Goal: Contribute content: Add original content to the website for others to see

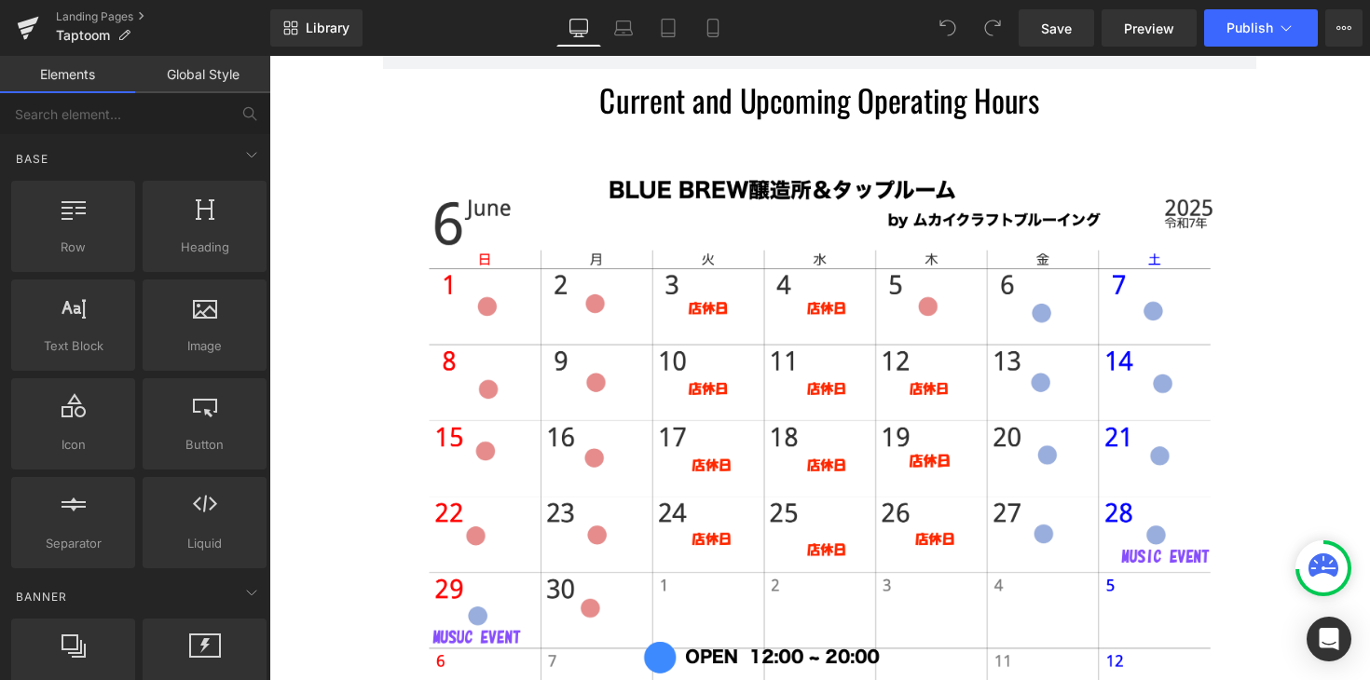
scroll to position [2915, 0]
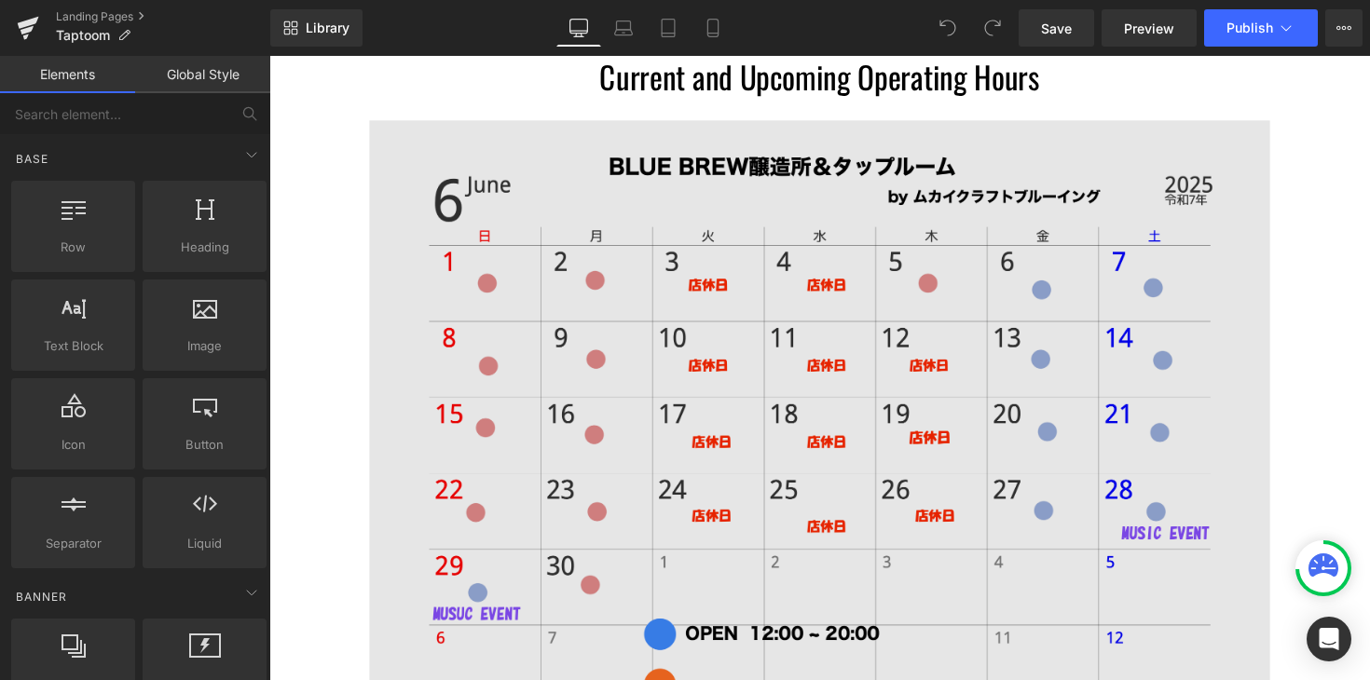
click at [806, 237] on img at bounding box center [833, 448] width 922 height 652
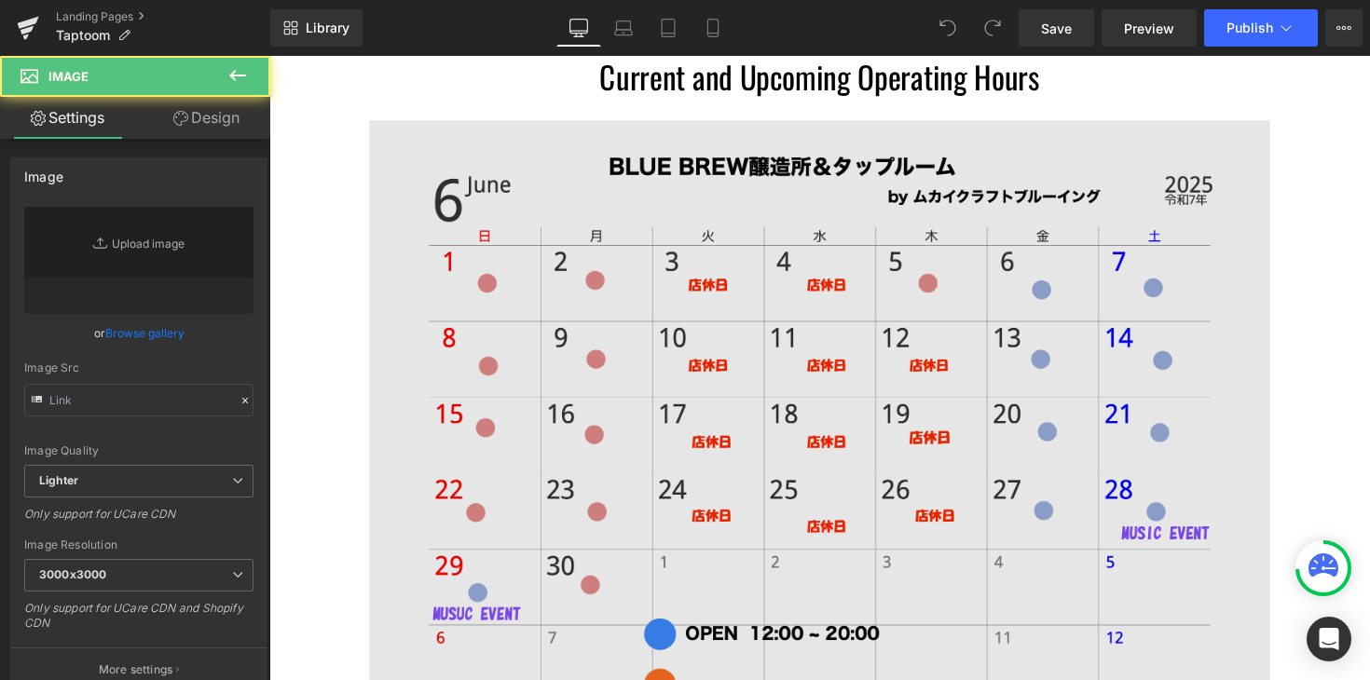
type input "[URL][DOMAIN_NAME]"
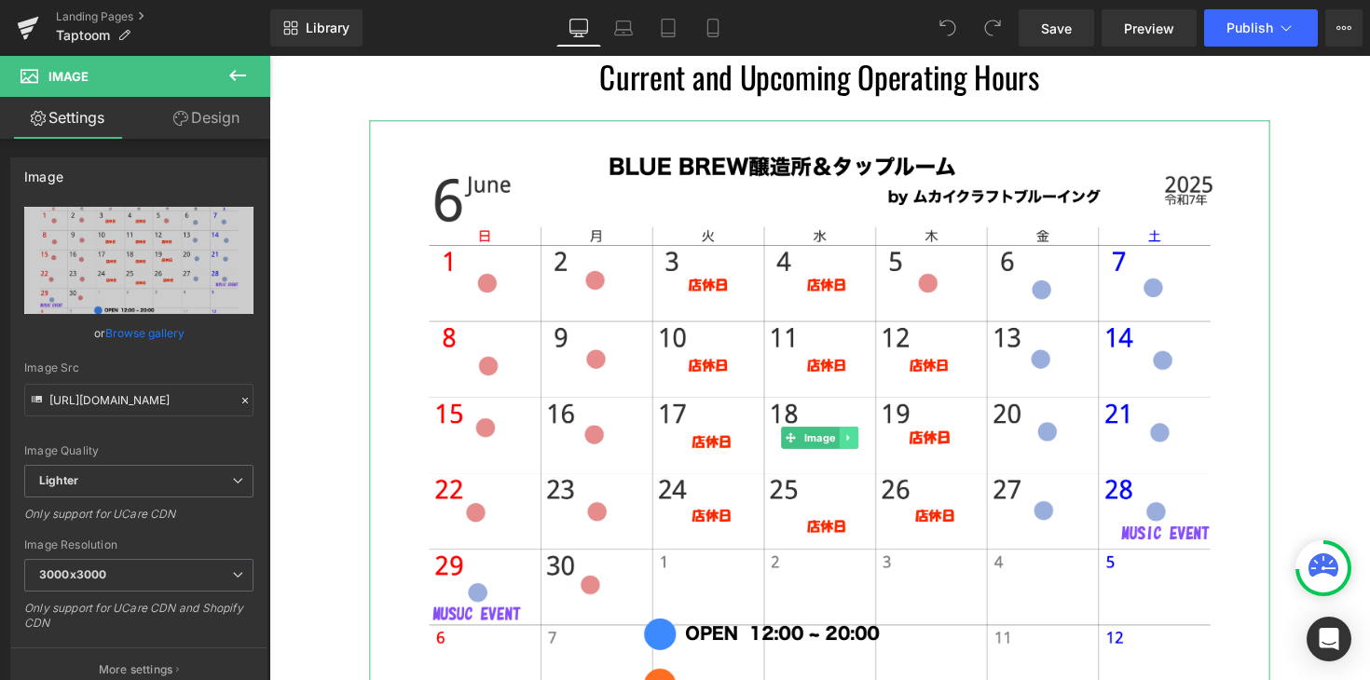
click at [861, 450] on icon at bounding box center [861, 447] width 3 height 7
click at [872, 449] on icon at bounding box center [872, 447] width 10 height 11
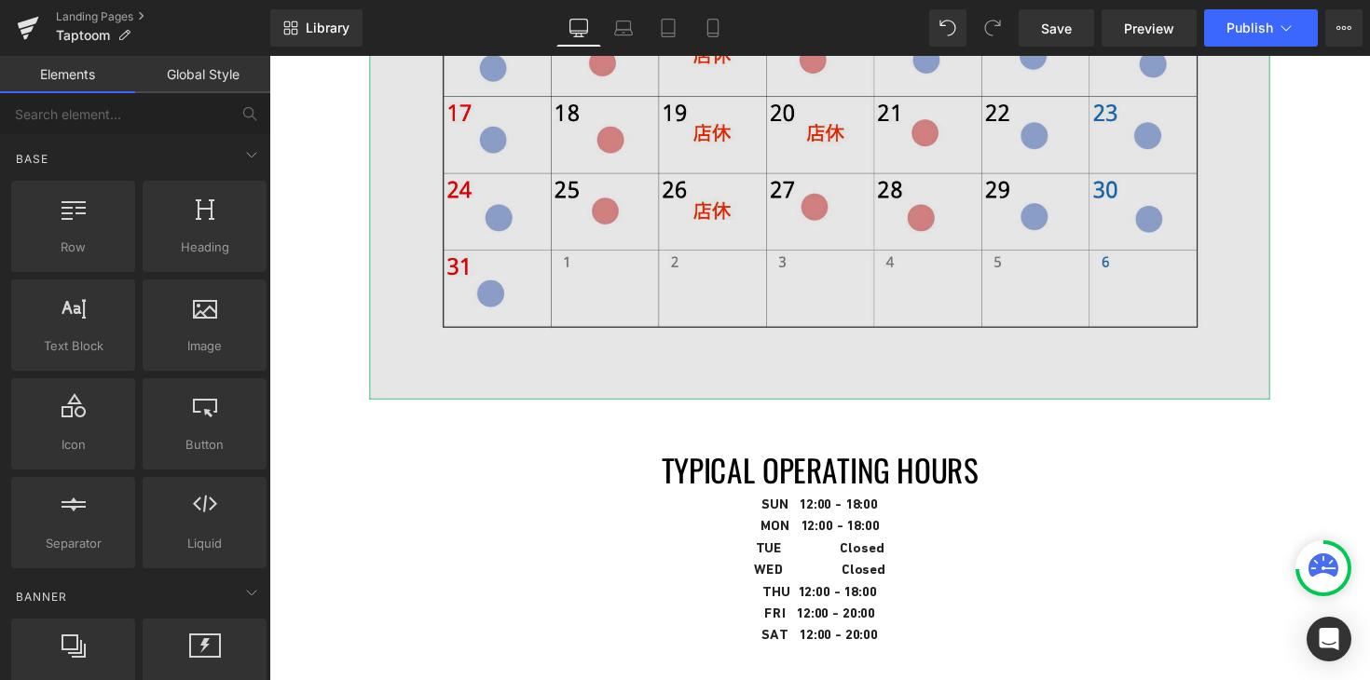
scroll to position [3935, 0]
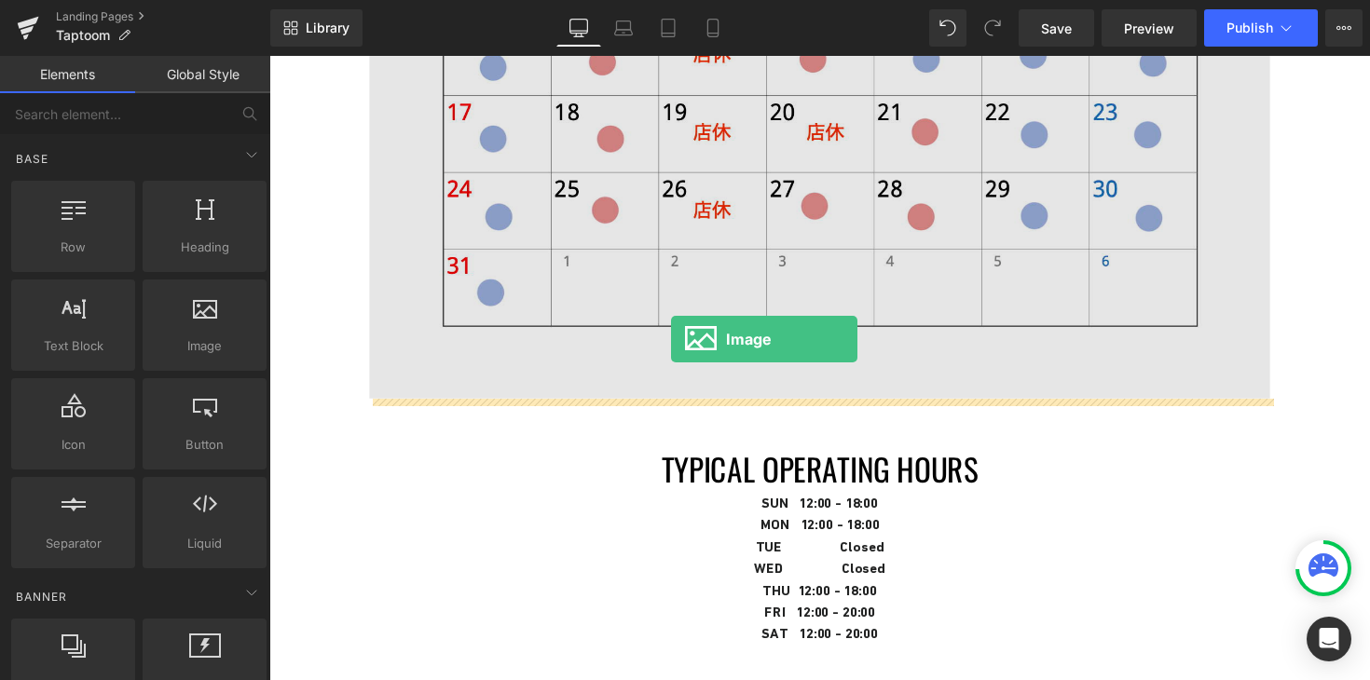
drag, startPoint x: 492, startPoint y: 369, endPoint x: 681, endPoint y: 346, distance: 190.6
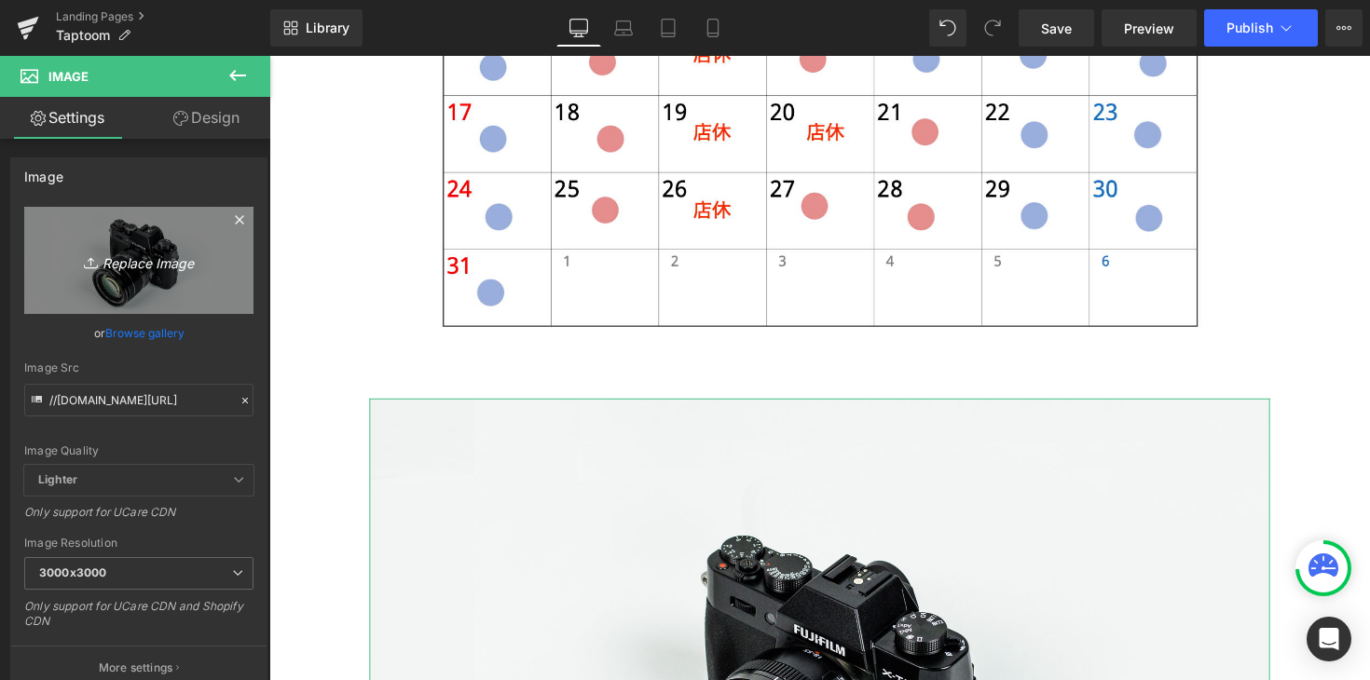
click at [157, 269] on icon "Replace Image" at bounding box center [138, 260] width 149 height 23
type input "C:\fakepath\calendar-9.png"
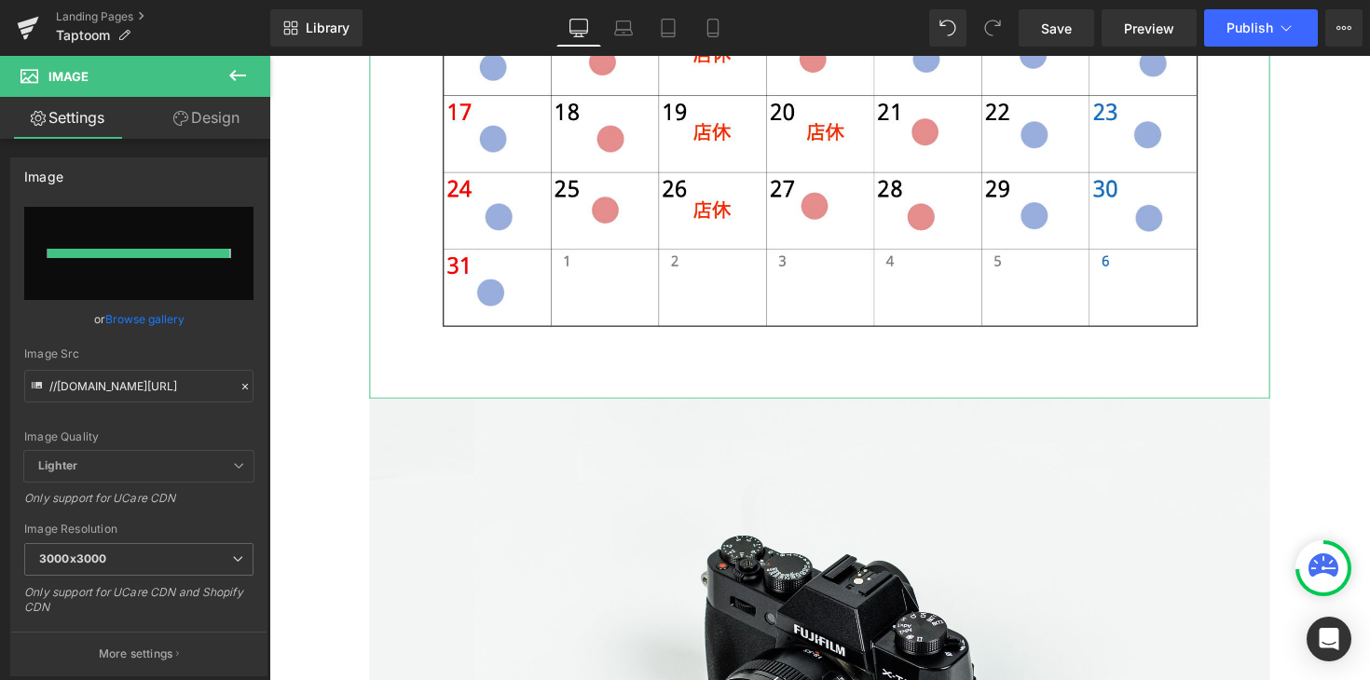
type input "[URL][DOMAIN_NAME]"
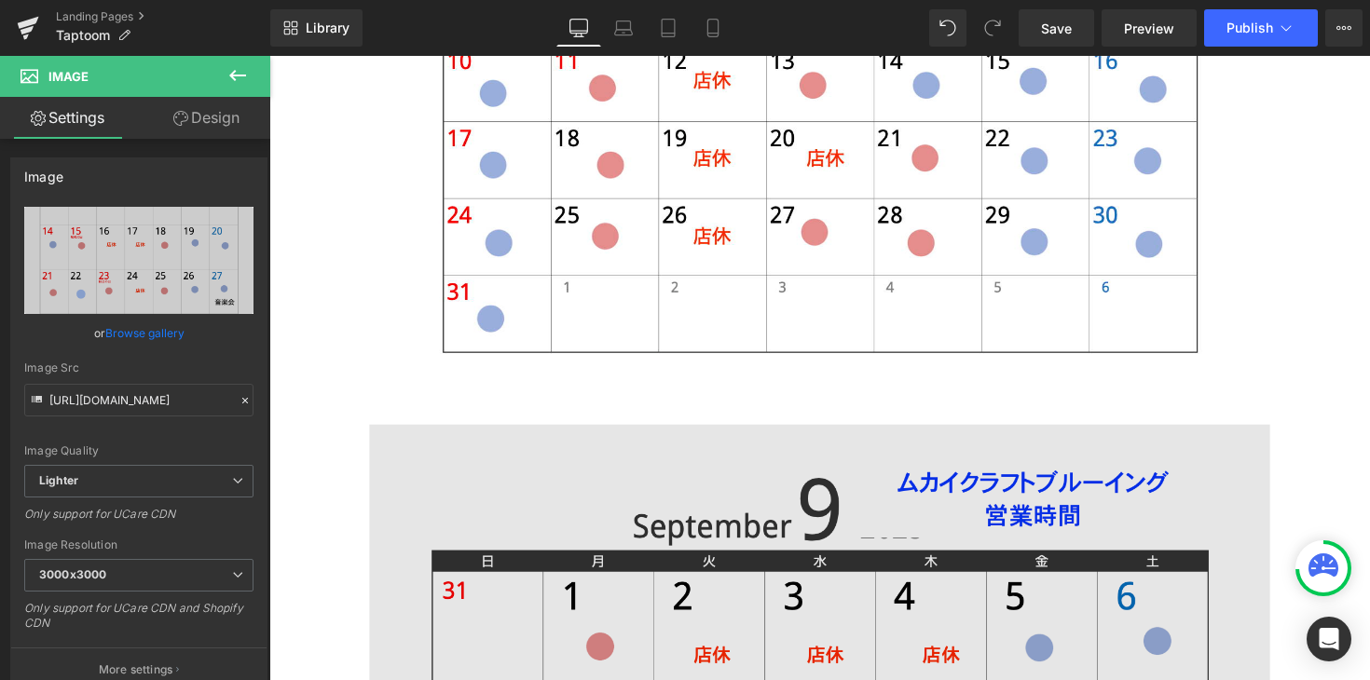
scroll to position [3896, 0]
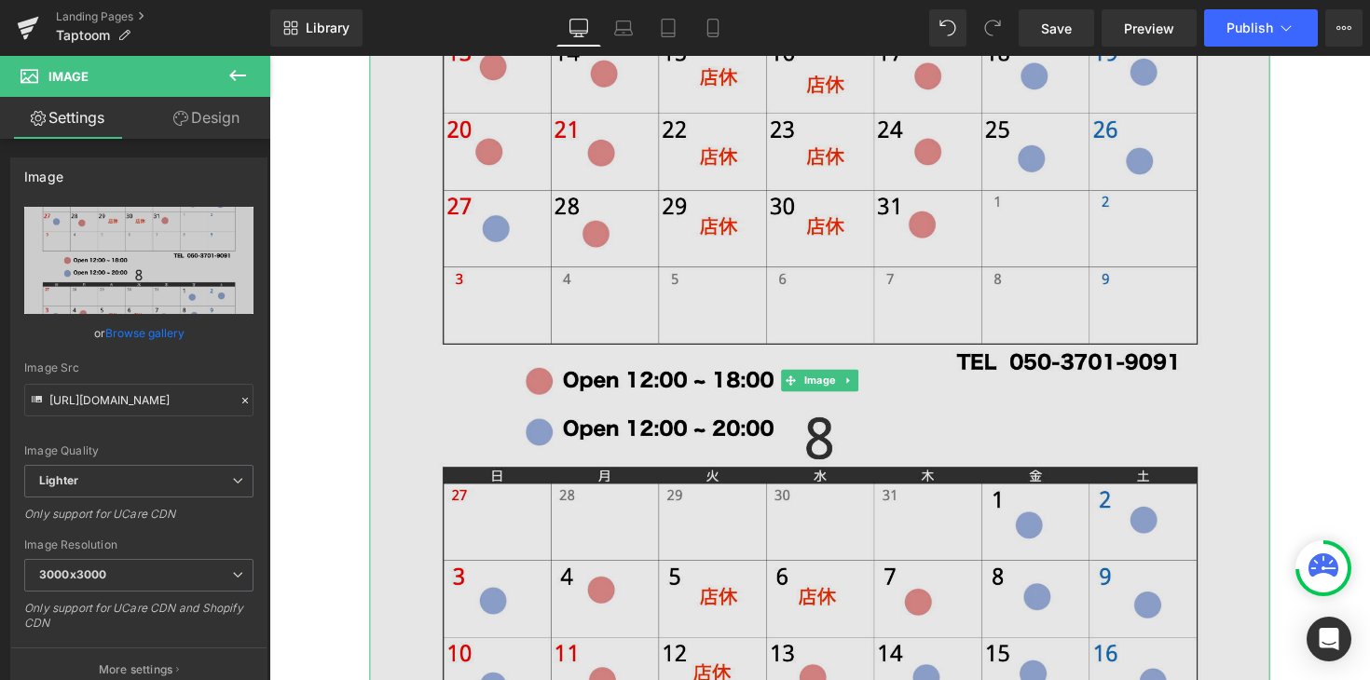
scroll to position [3327, 0]
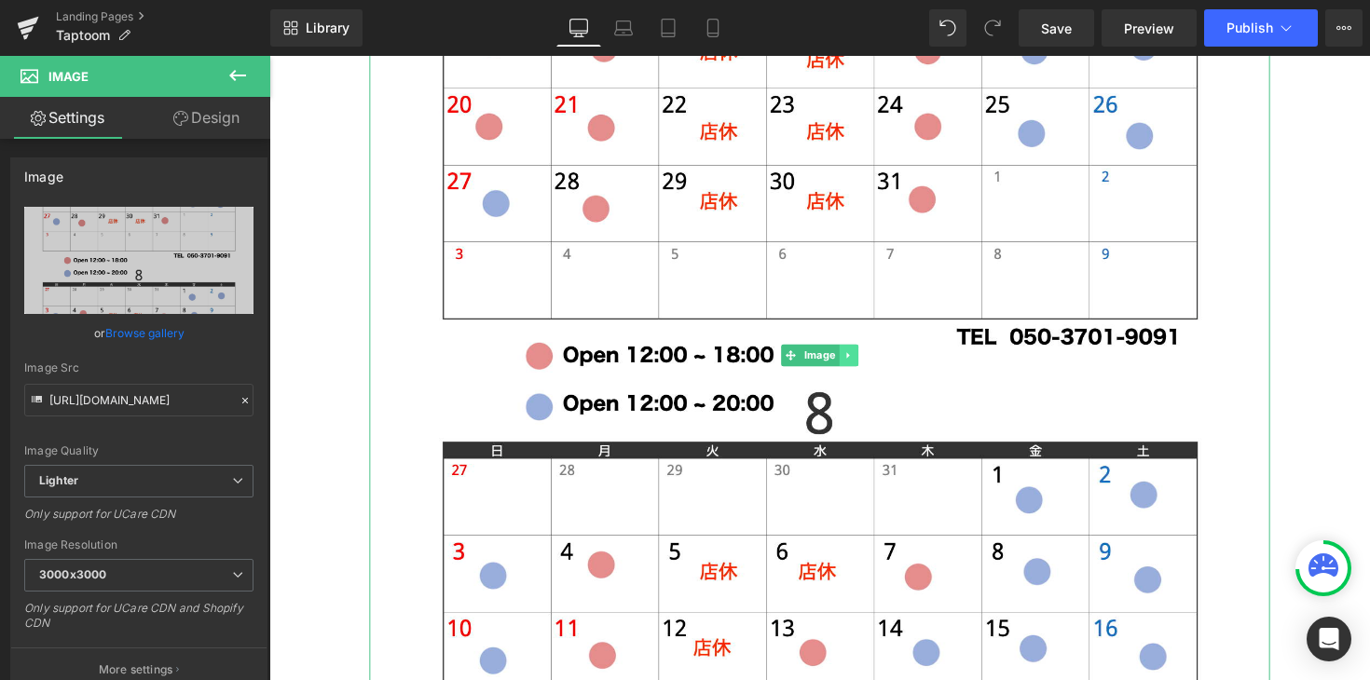
click at [866, 361] on icon at bounding box center [862, 362] width 10 height 11
click at [874, 363] on icon at bounding box center [872, 362] width 10 height 11
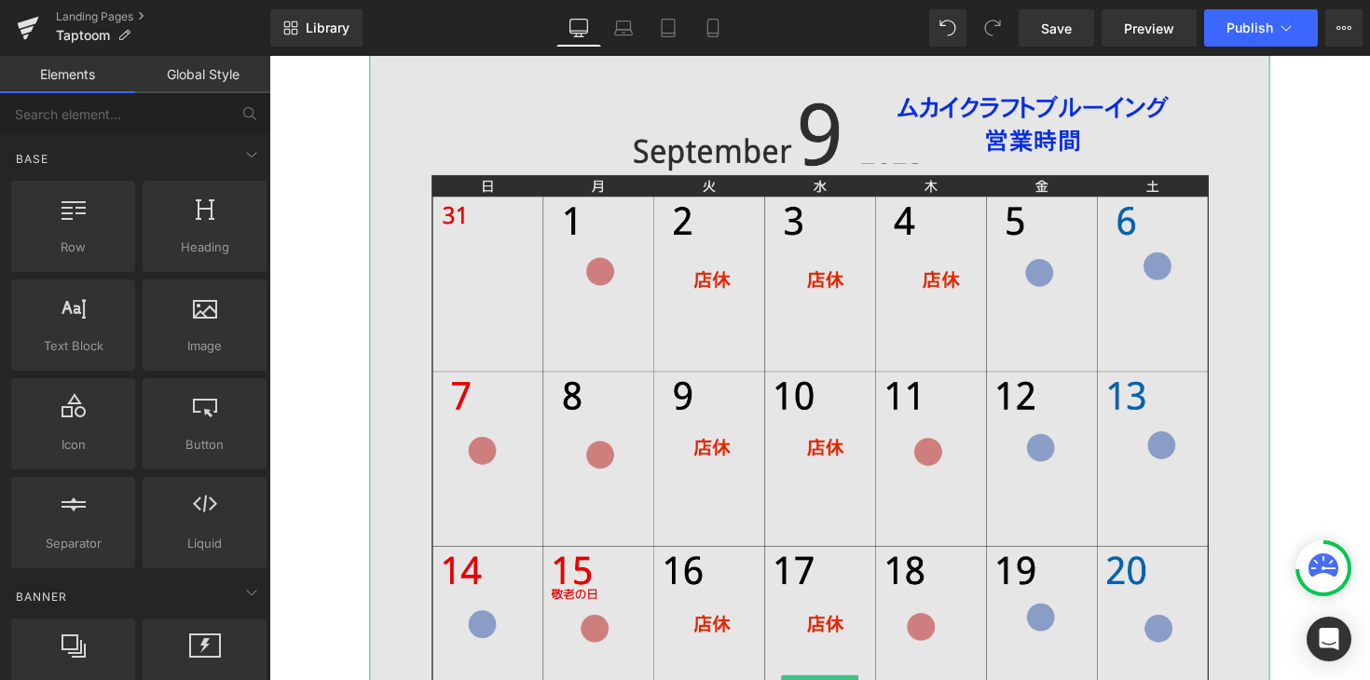
scroll to position [2985, 0]
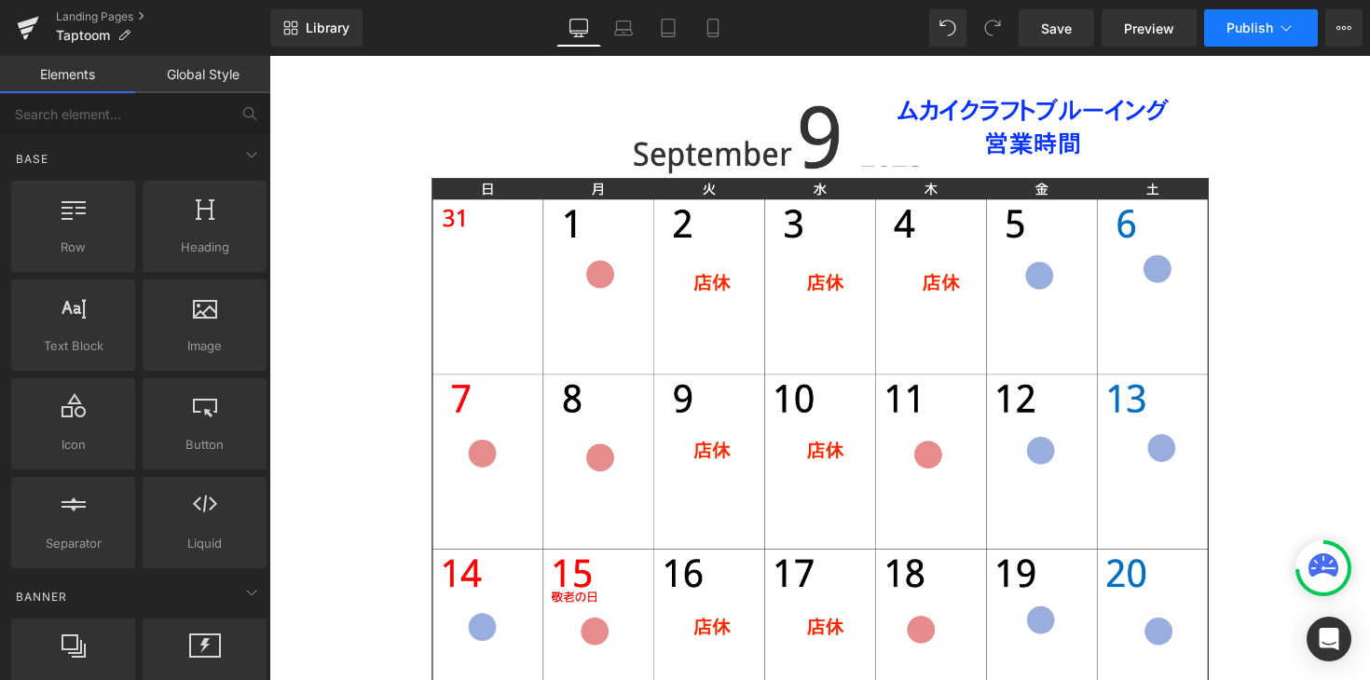
click at [1250, 40] on button "Publish" at bounding box center [1261, 27] width 114 height 37
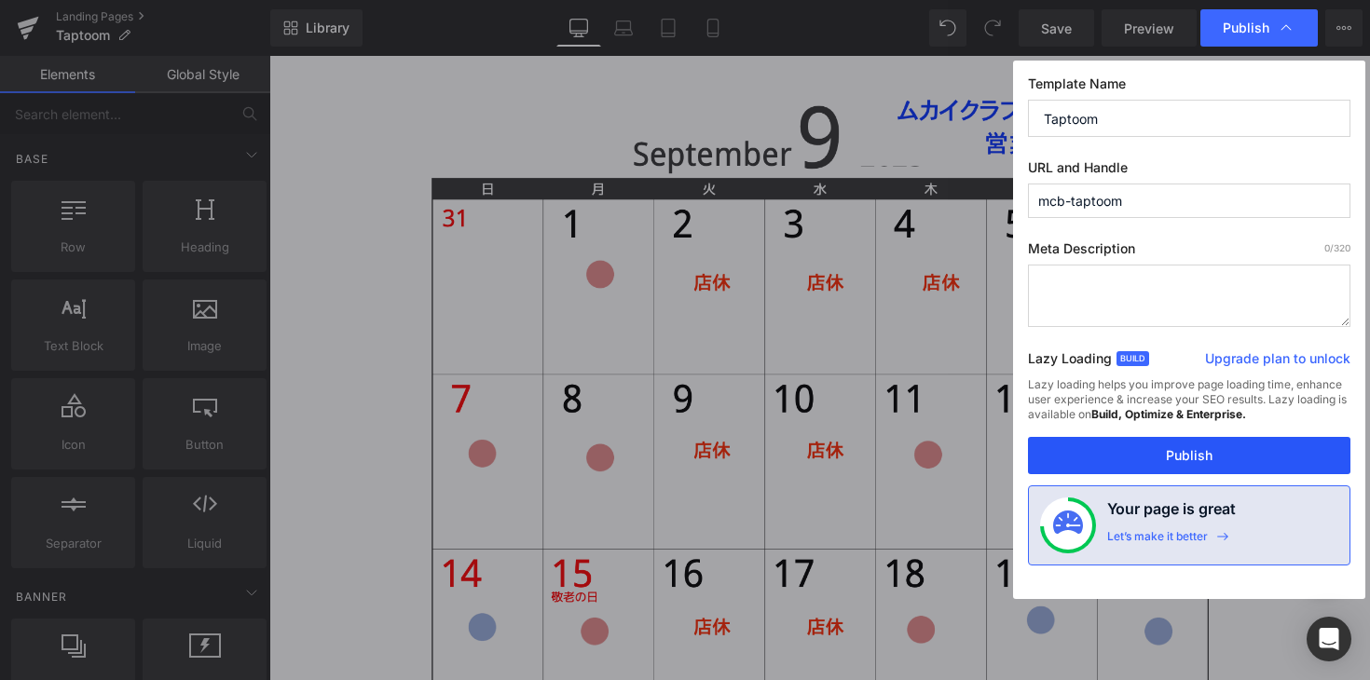
click at [1192, 459] on button "Publish" at bounding box center [1189, 455] width 322 height 37
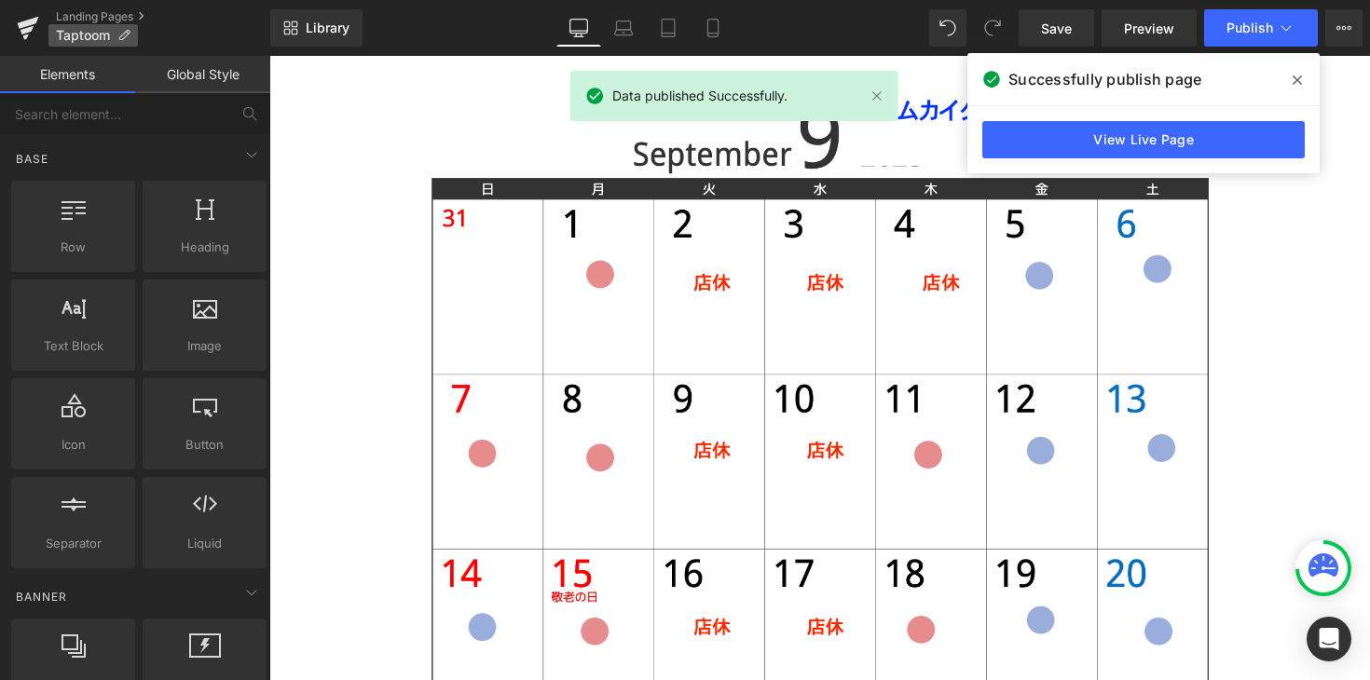
click at [86, 33] on span "Taptoom" at bounding box center [83, 35] width 54 height 15
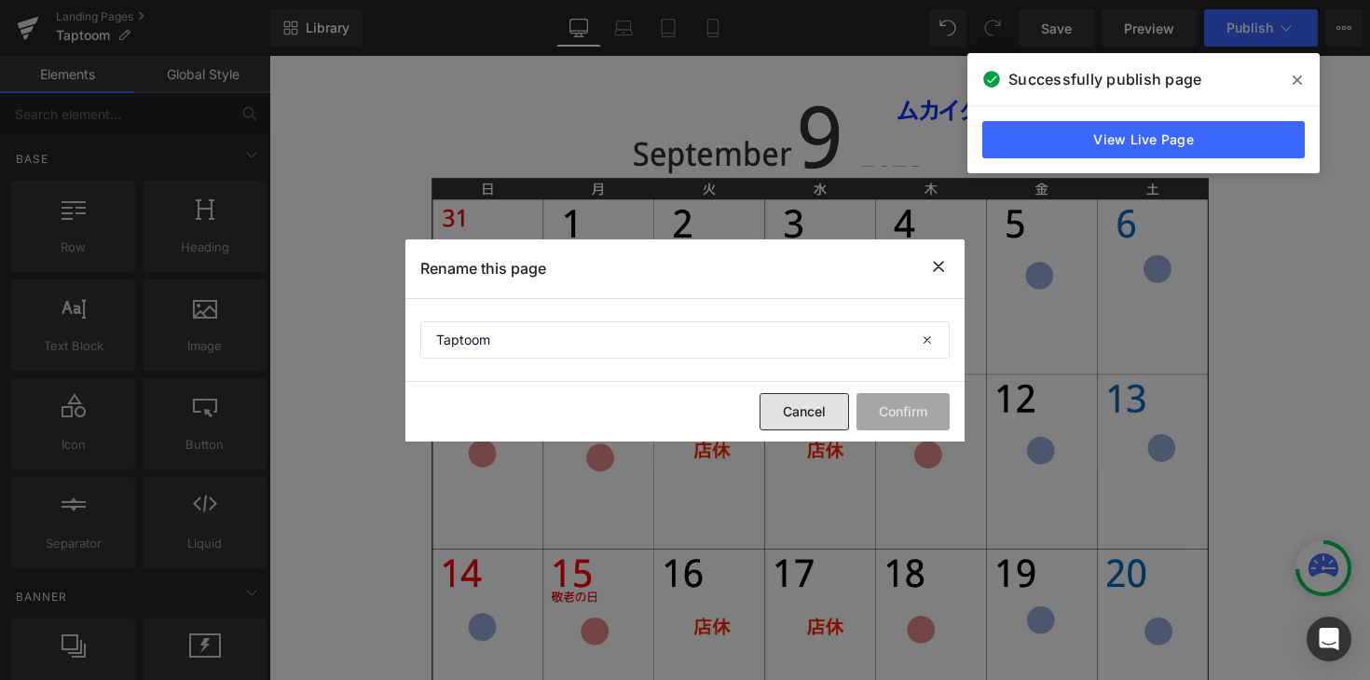
click at [813, 411] on button "Cancel" at bounding box center [803, 411] width 89 height 37
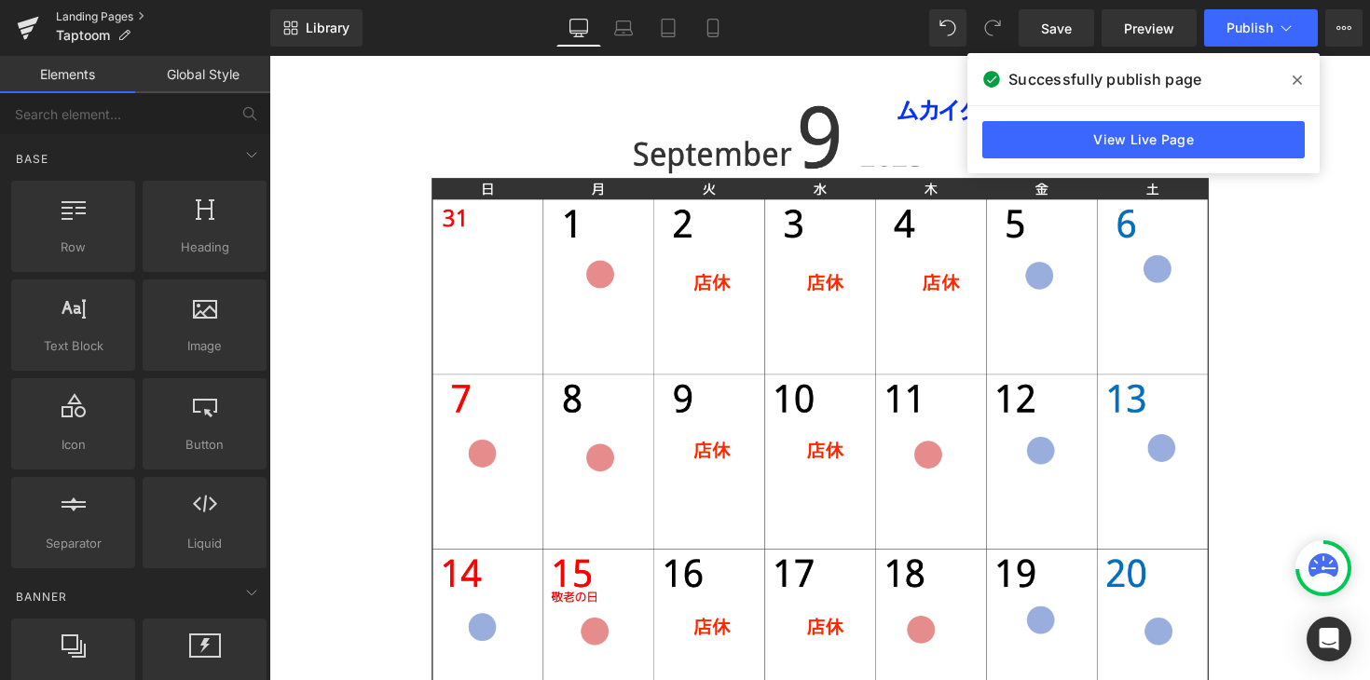
click at [83, 24] on link "Landing Pages" at bounding box center [163, 16] width 214 height 15
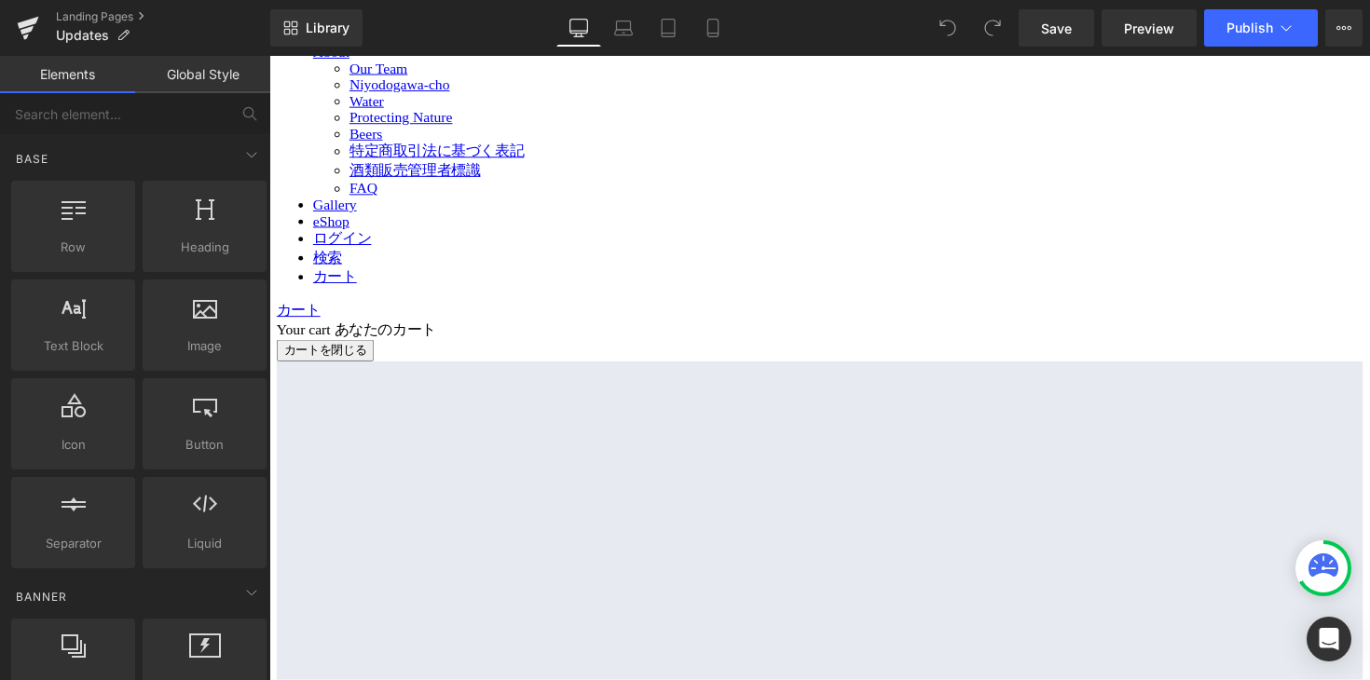
scroll to position [743, 0]
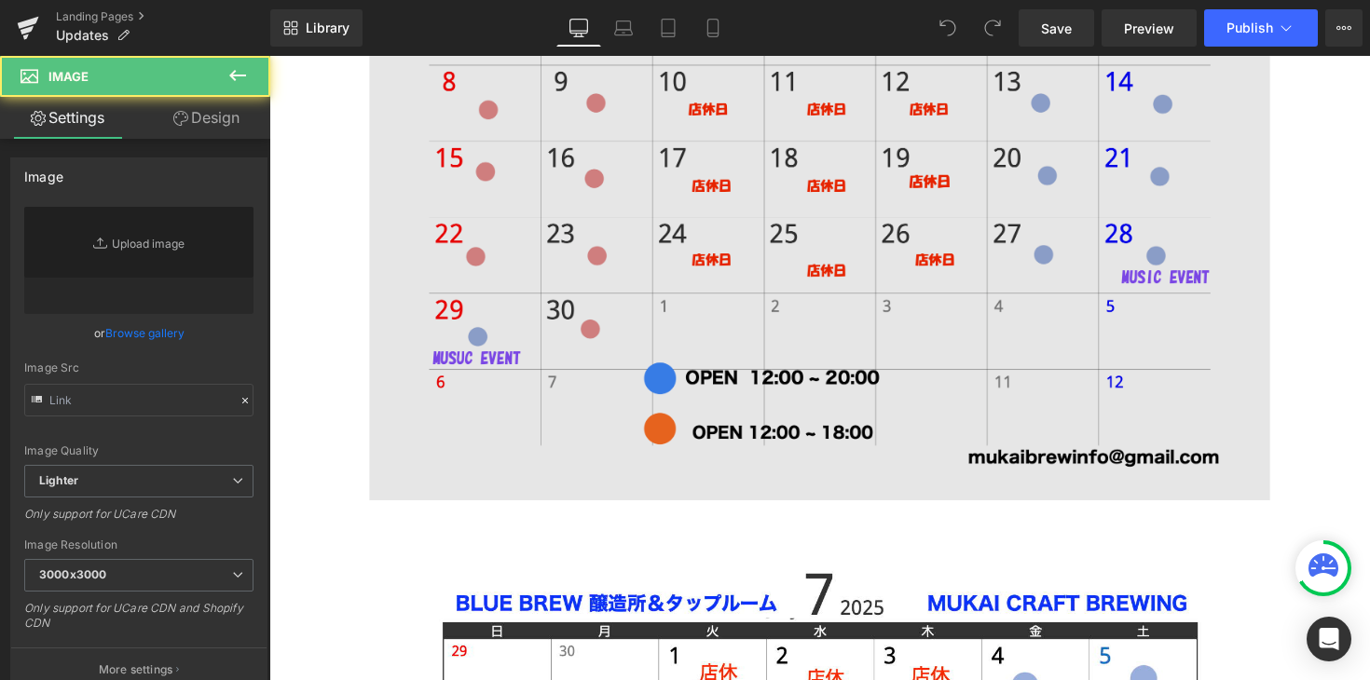
click at [982, 283] on img at bounding box center [833, 185] width 922 height 652
type input "[URL][DOMAIN_NAME]"
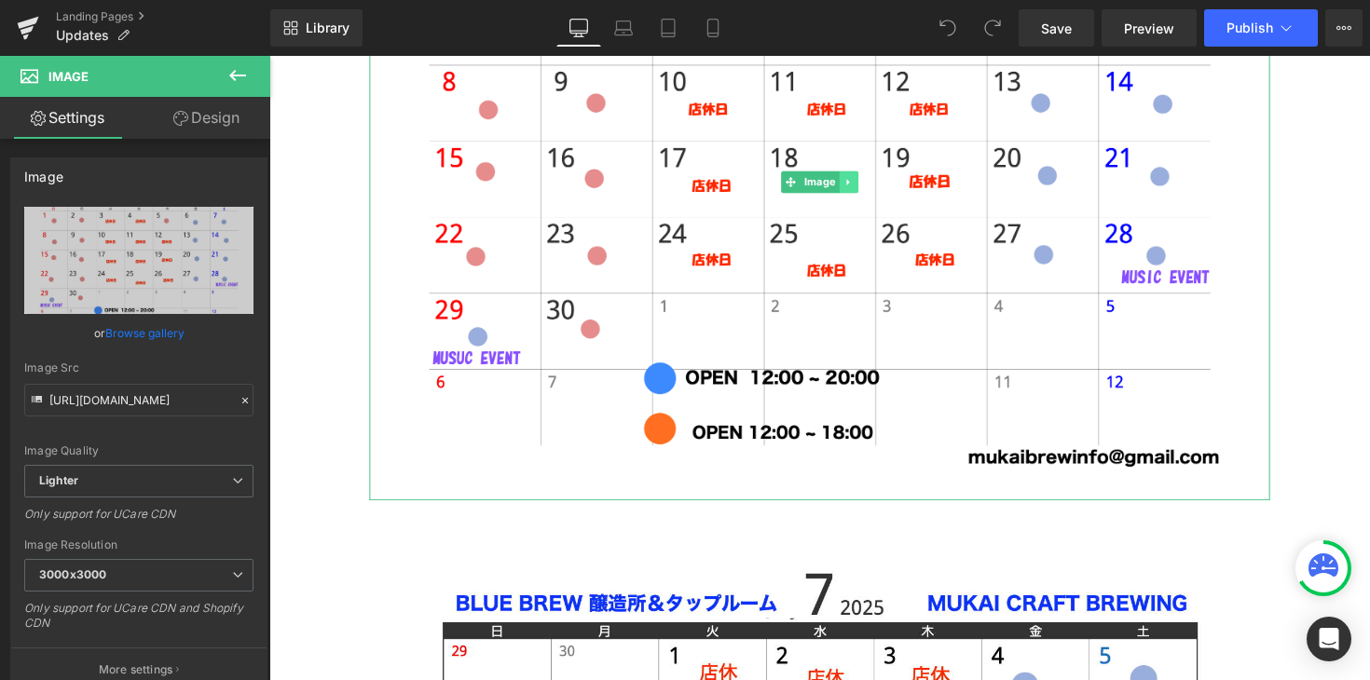
click at [866, 185] on icon at bounding box center [862, 185] width 10 height 11
click at [866, 182] on link at bounding box center [873, 185] width 20 height 22
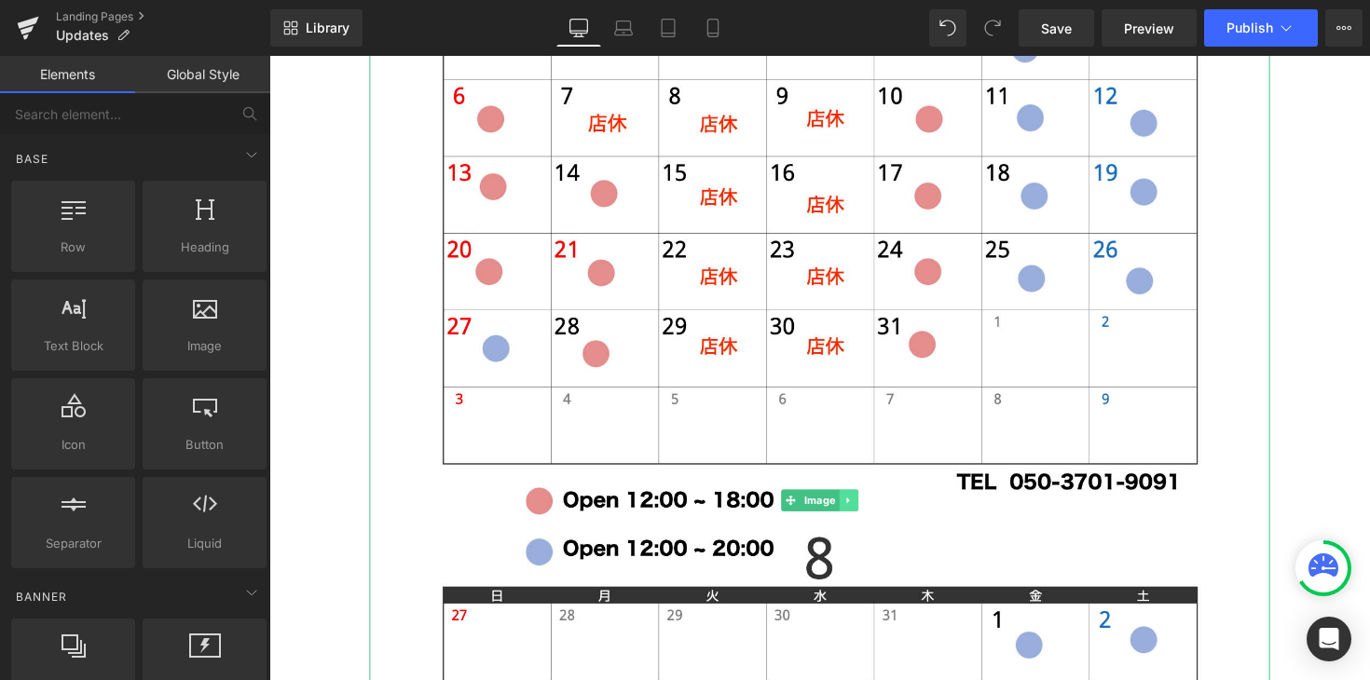
click at [864, 512] on icon at bounding box center [862, 511] width 10 height 11
click at [875, 512] on icon at bounding box center [872, 512] width 10 height 10
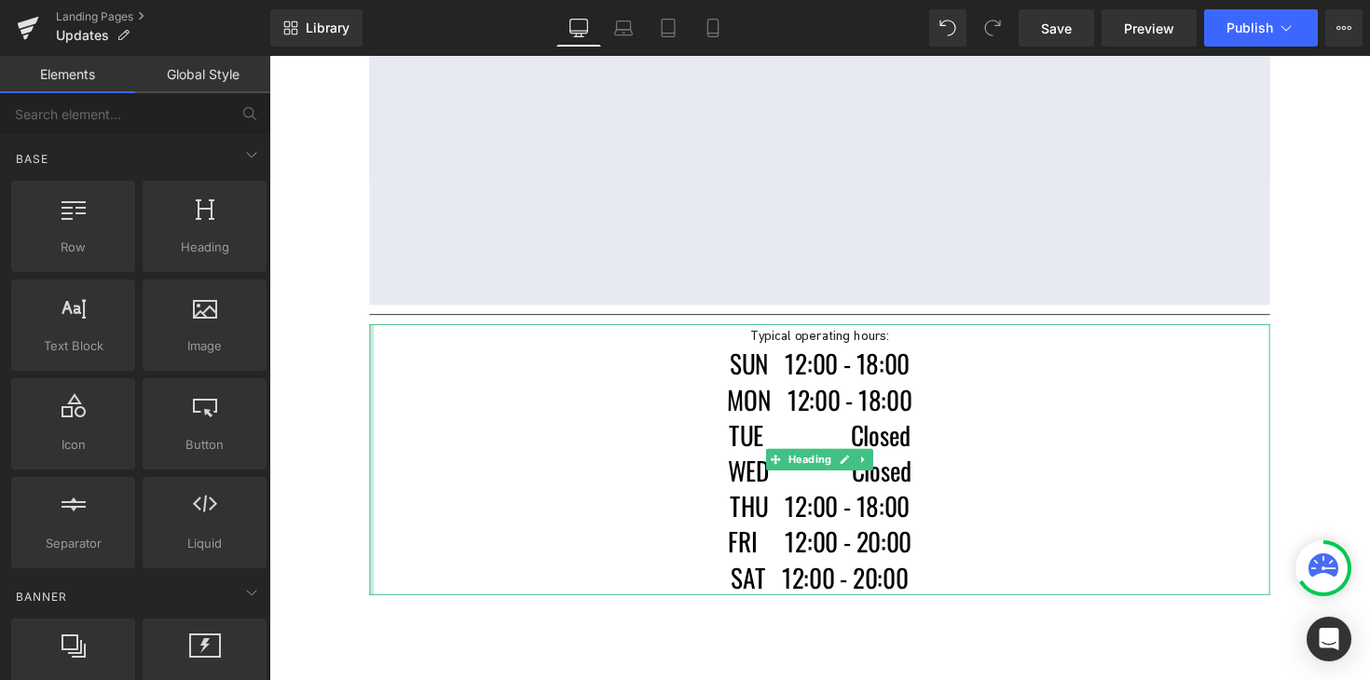
scroll to position [269, 0]
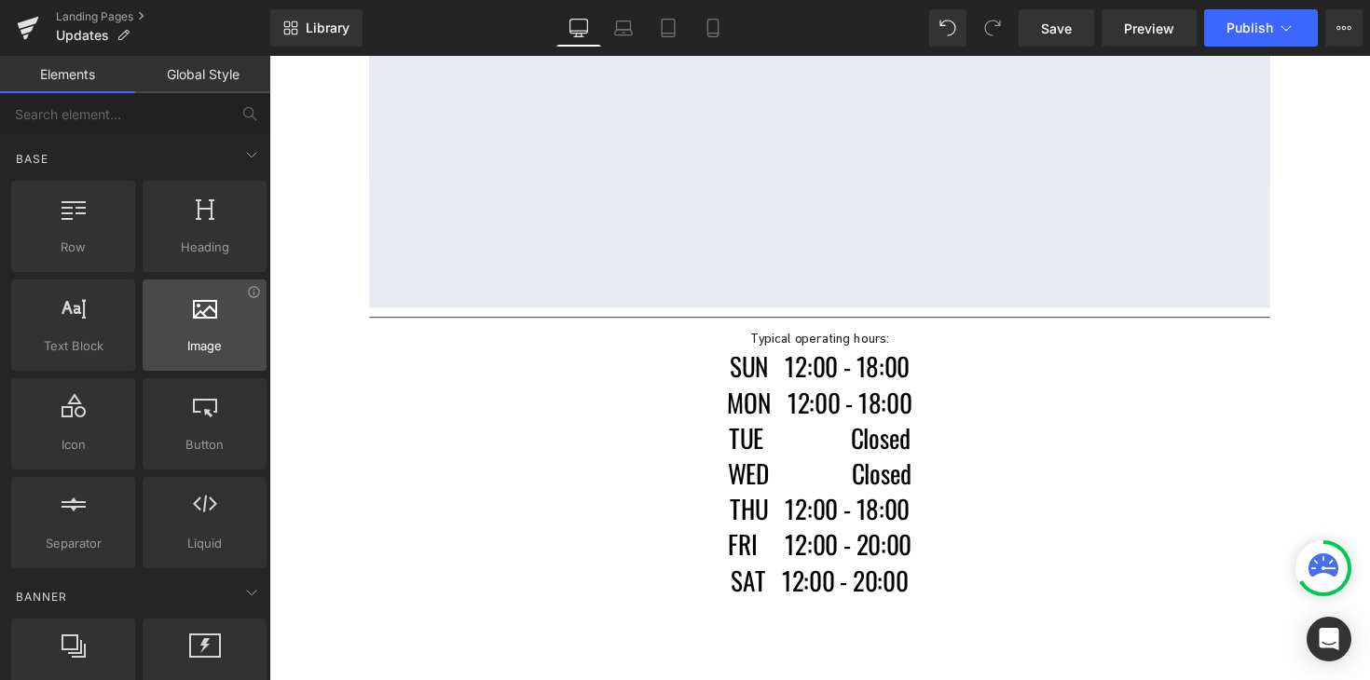
click at [224, 348] on span "Image" at bounding box center [204, 346] width 113 height 20
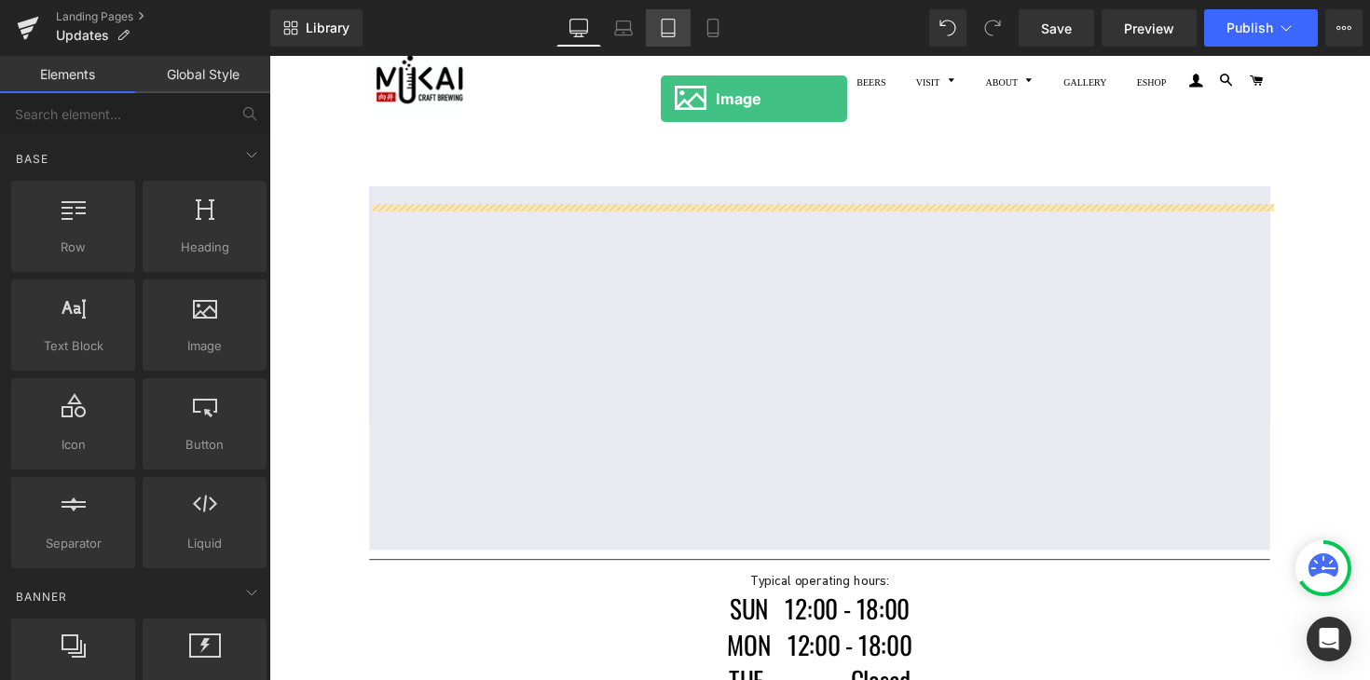
scroll to position [0, 0]
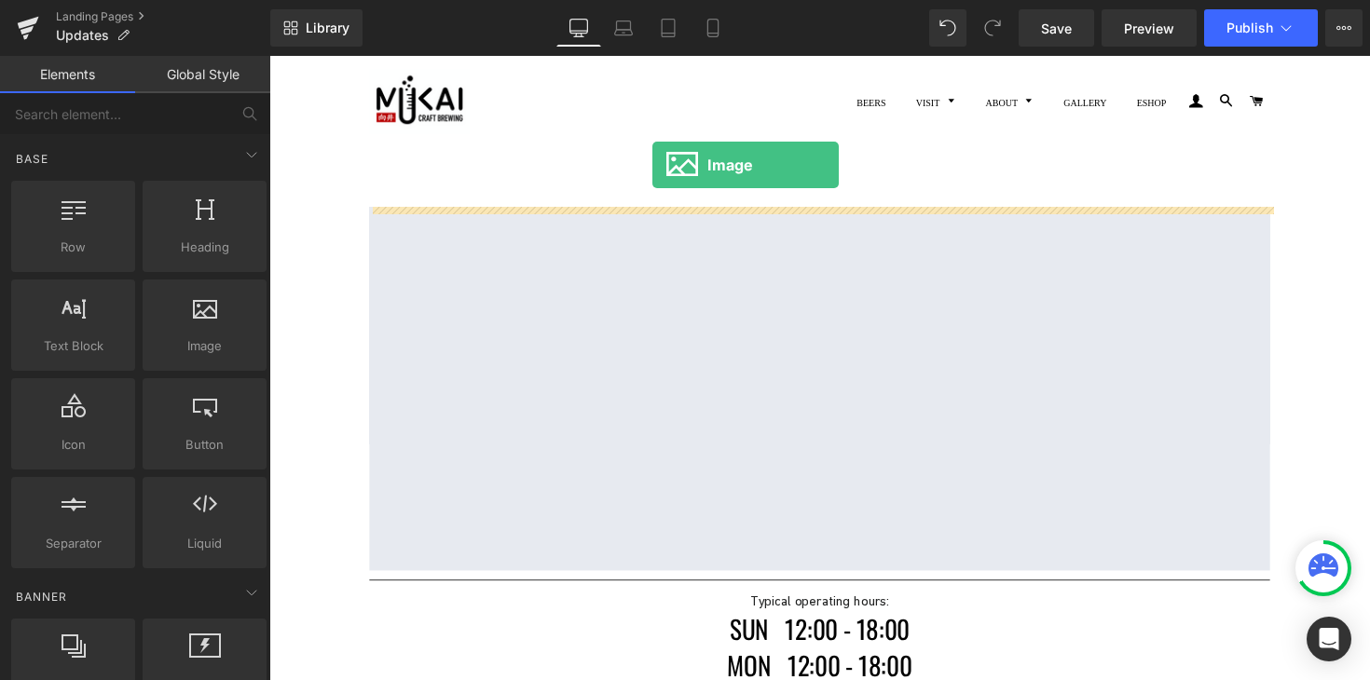
drag, startPoint x: 488, startPoint y: 390, endPoint x: 662, endPoint y: 168, distance: 282.2
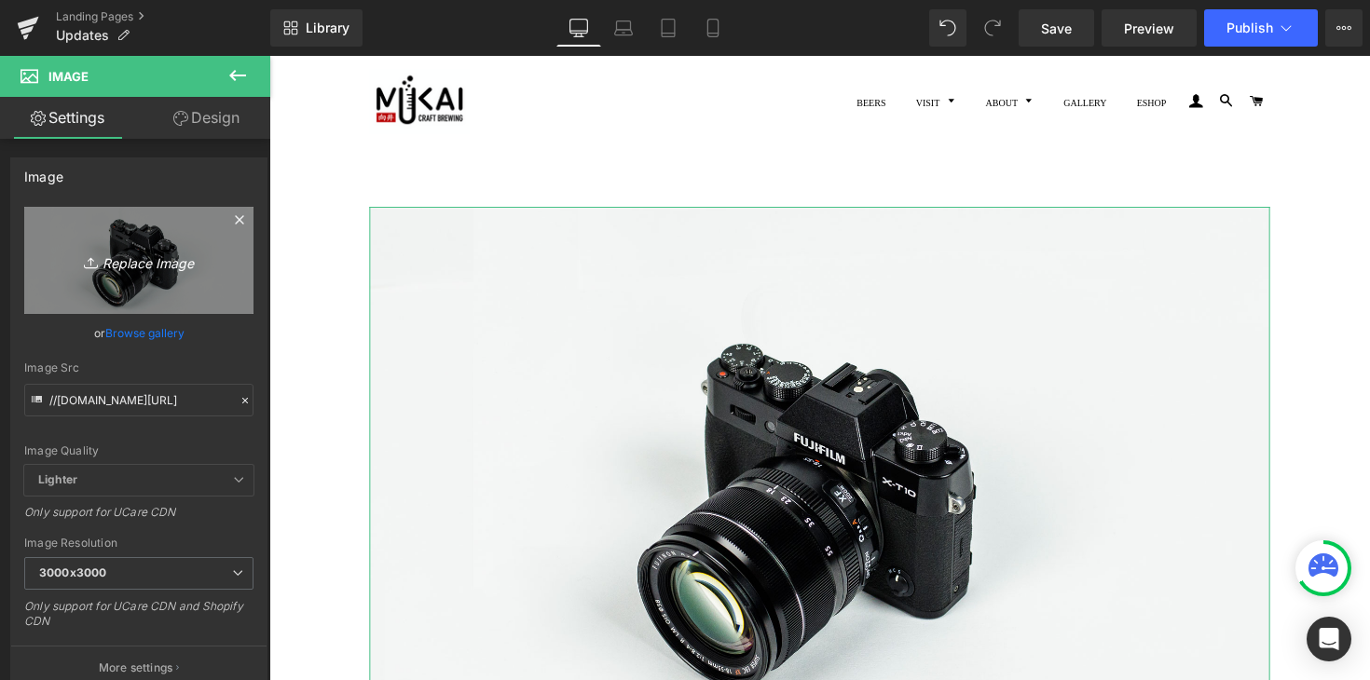
click at [159, 267] on icon "Replace Image" at bounding box center [138, 260] width 149 height 23
type input "C:\fakepath\calendar-9.png"
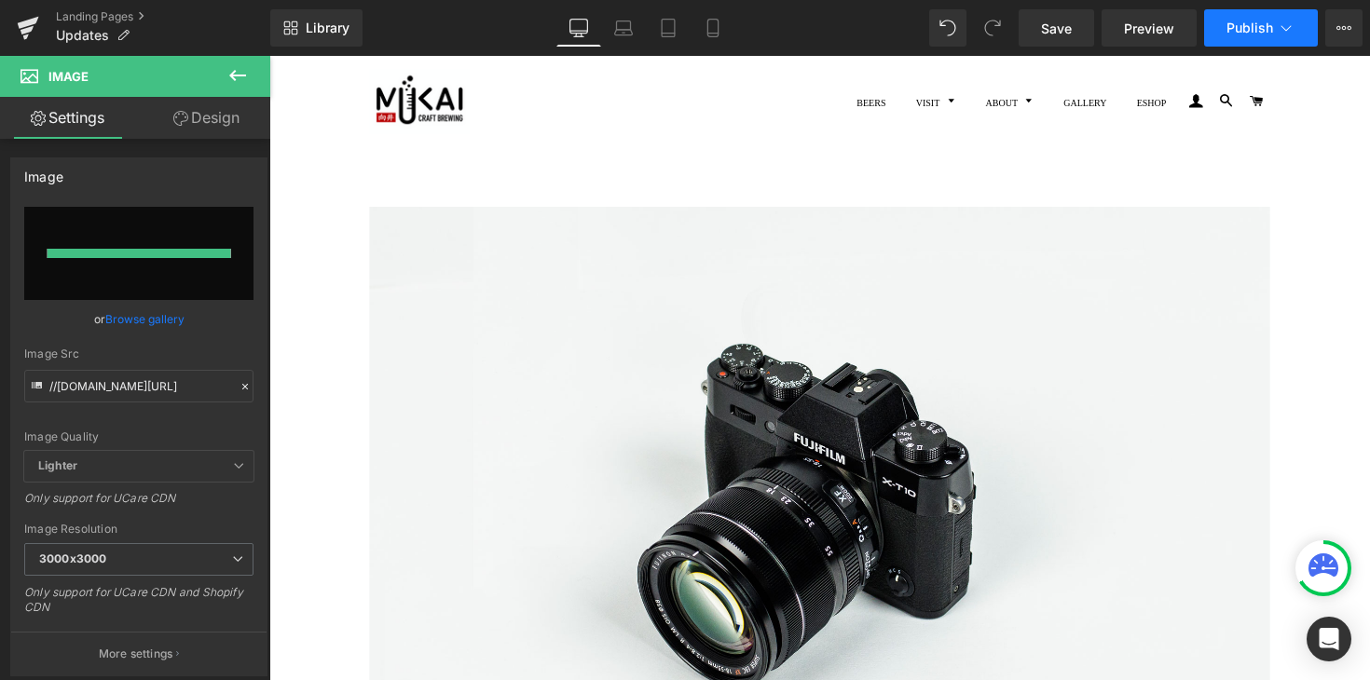
type input "[URL][DOMAIN_NAME]"
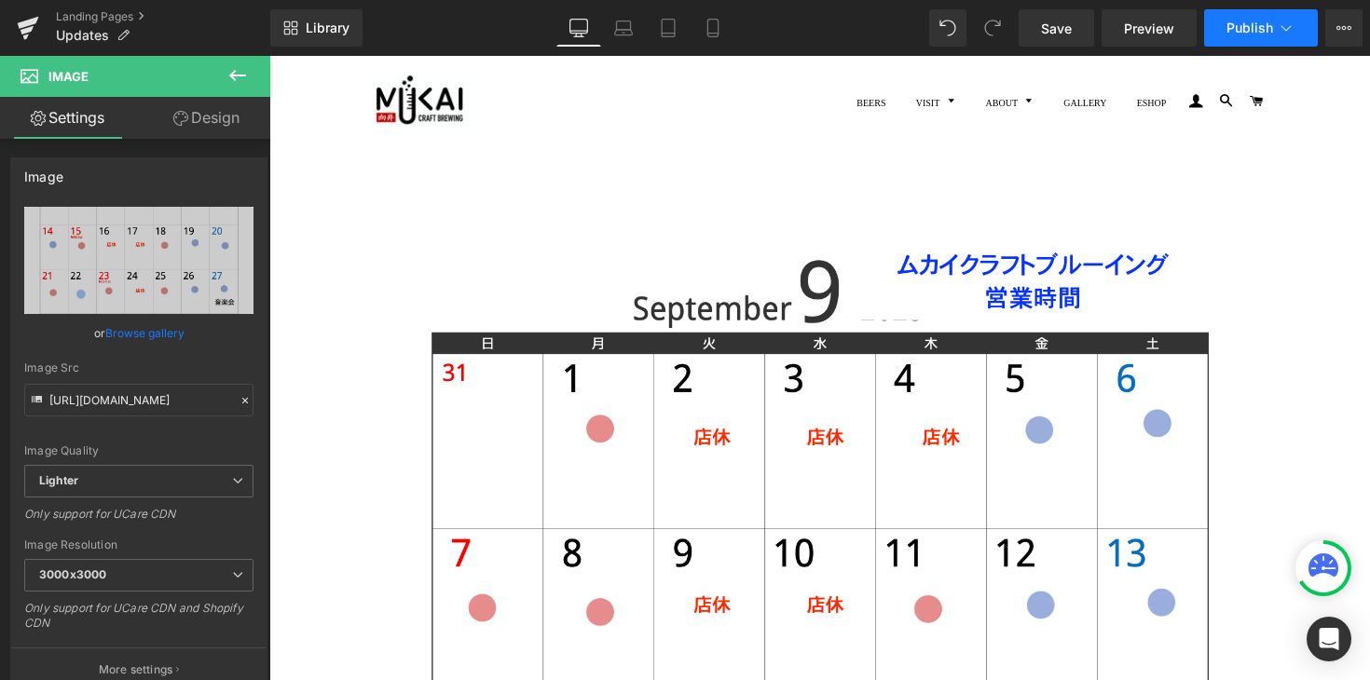
click at [1282, 31] on icon at bounding box center [1285, 28] width 19 height 19
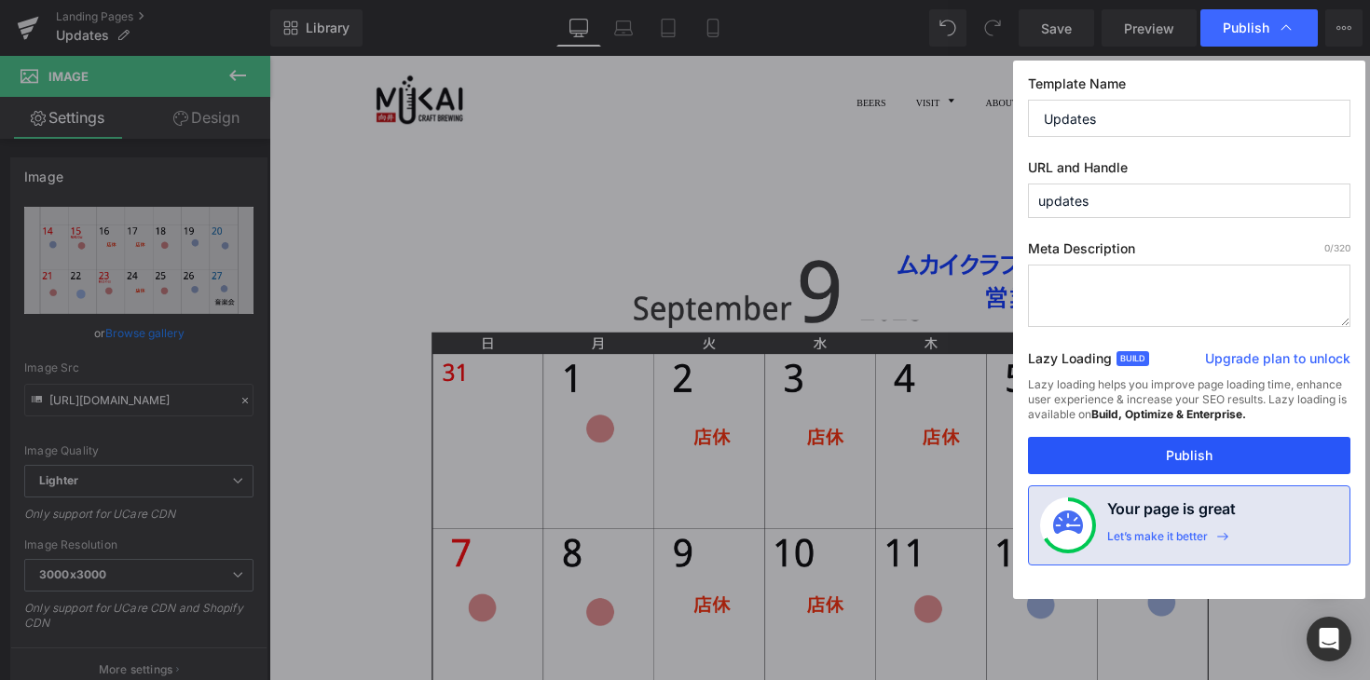
click at [1189, 448] on button "Publish" at bounding box center [1189, 455] width 322 height 37
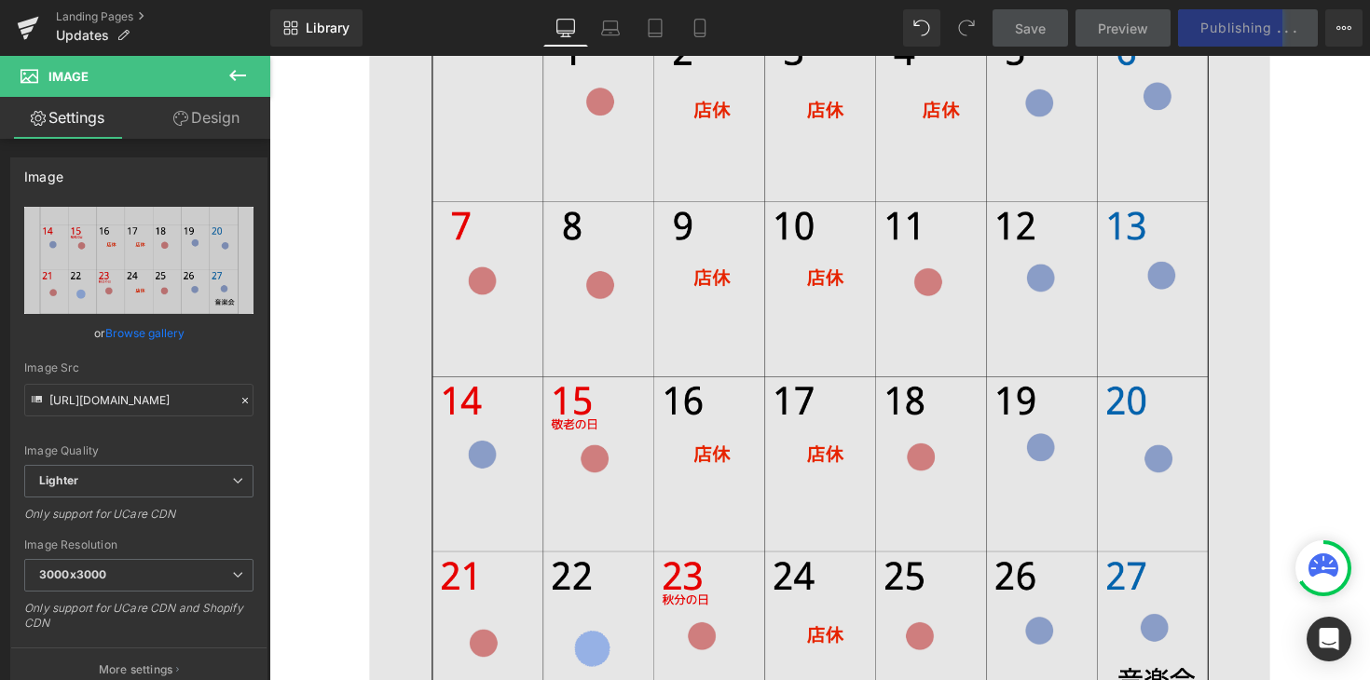
scroll to position [317, 0]
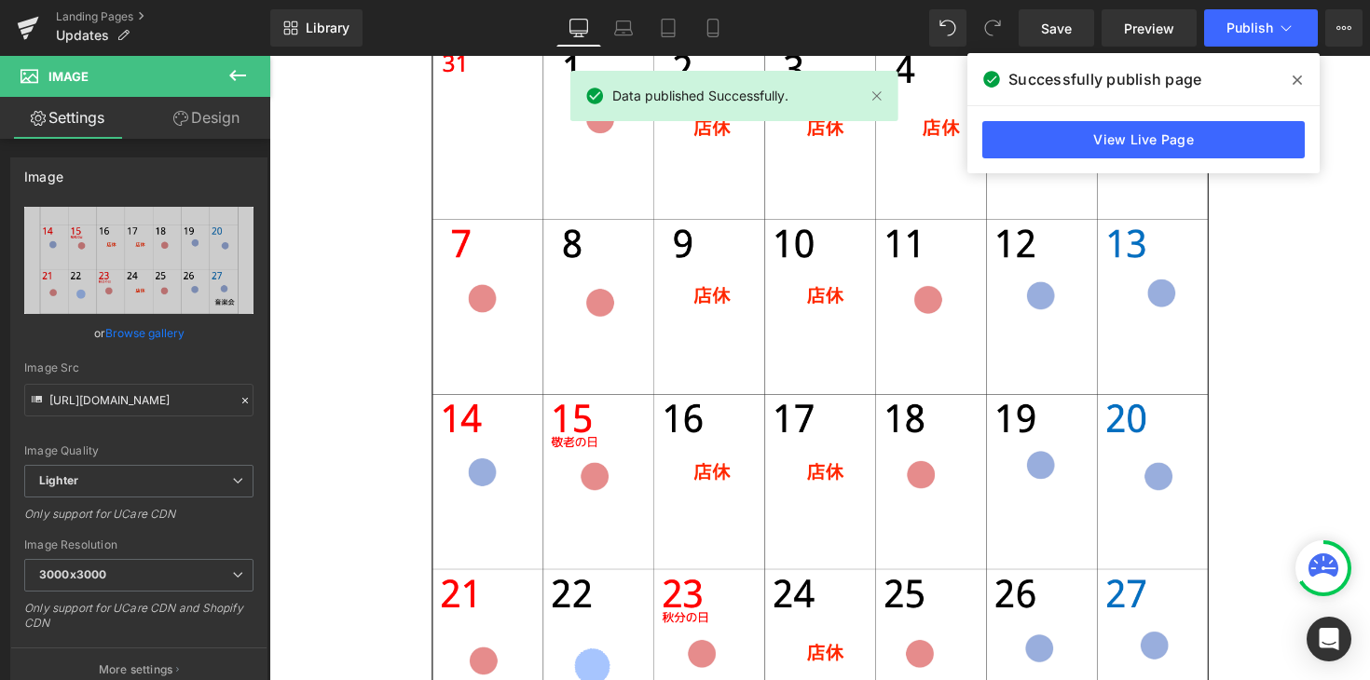
click at [1270, 19] on button "Publish" at bounding box center [1261, 27] width 114 height 37
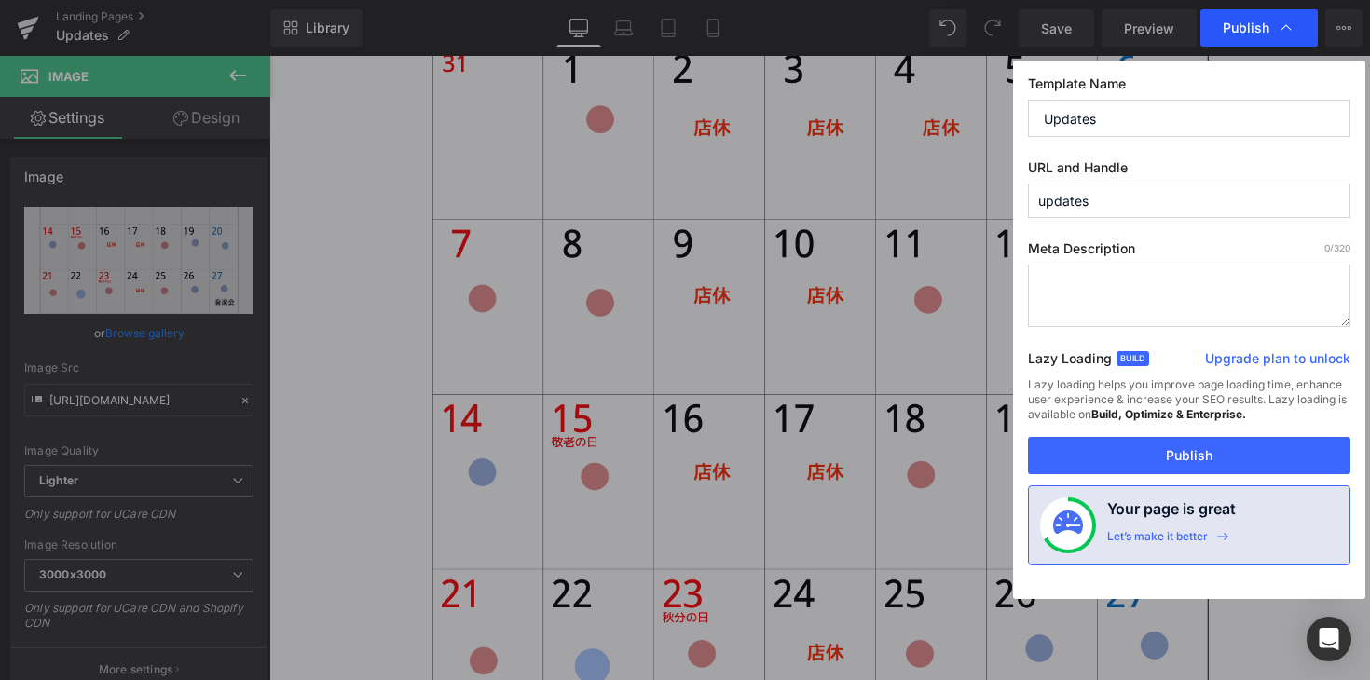
click at [1230, 45] on div "Publish" at bounding box center [1258, 27] width 117 height 37
